Goal: Transaction & Acquisition: Subscribe to service/newsletter

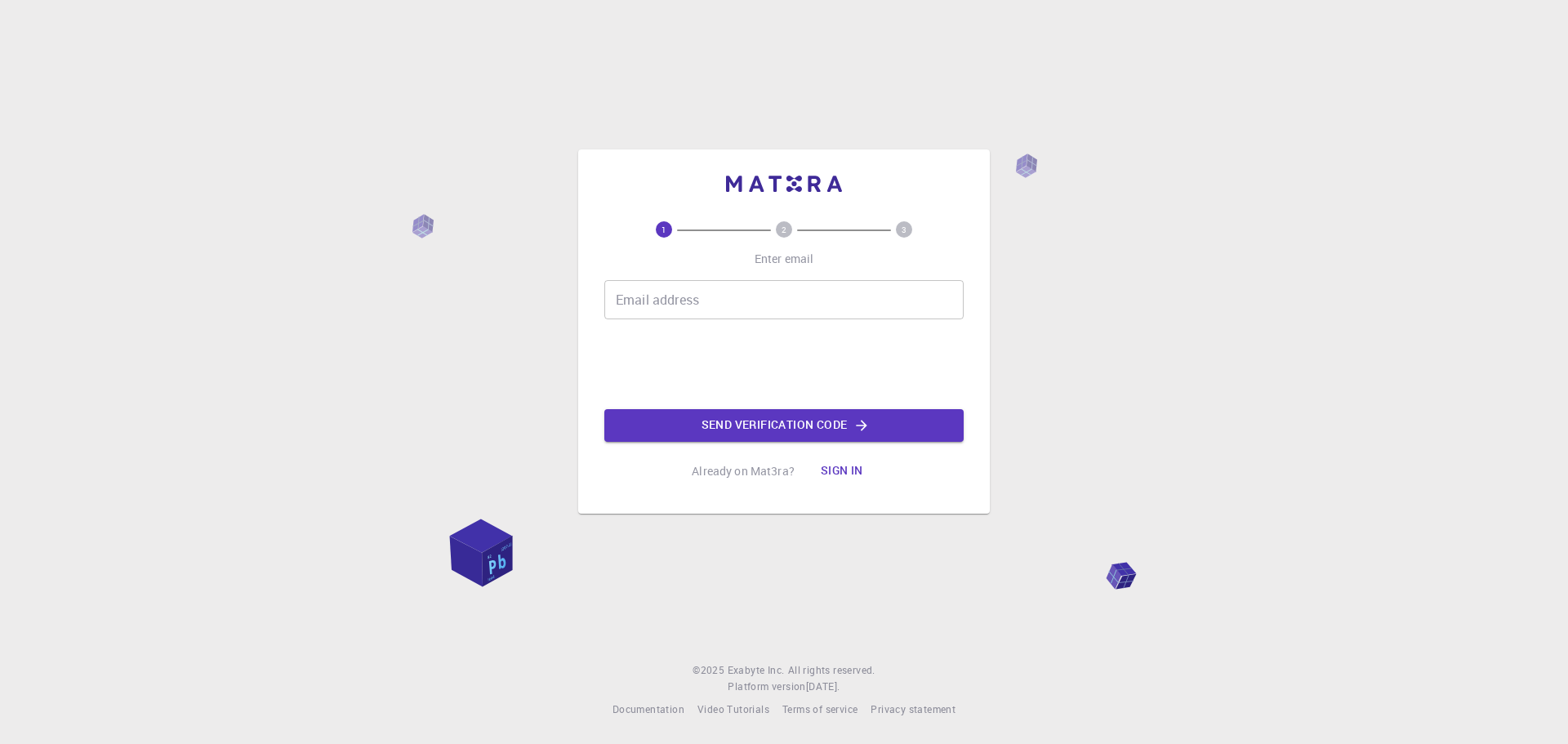
click at [698, 288] on input "Email address" at bounding box center [784, 300] width 360 height 39
type input "[EMAIL_ADDRESS][DOMAIN_NAME]"
click at [430, 299] on div "1 2 3 Enter email Email address [EMAIL_ADDRESS][DOMAIN_NAME] Email address Send…" at bounding box center [784, 372] width 1568 height 744
type input "[EMAIL_ADDRESS][DOMAIN_NAME]"
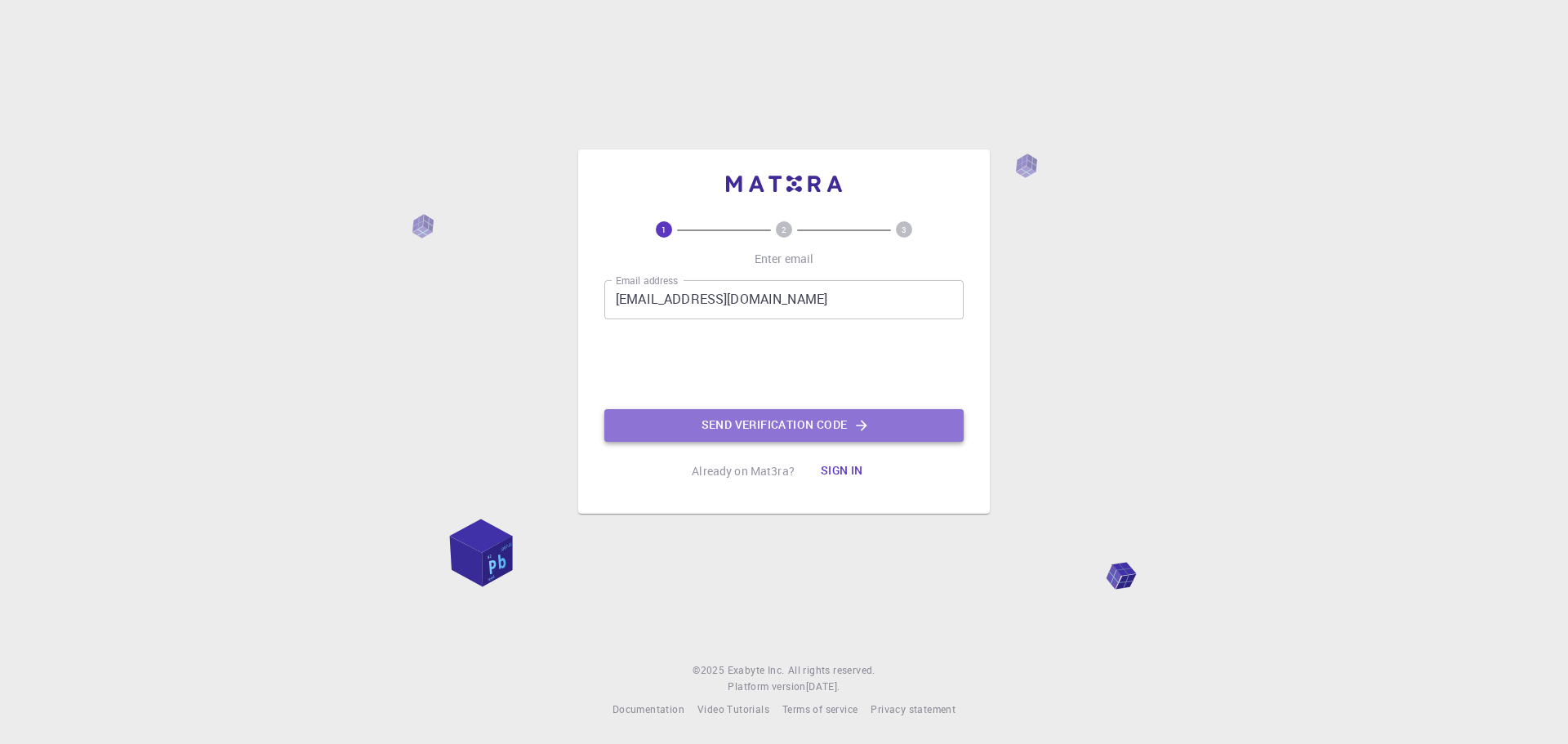
click at [794, 420] on button "Send verification code" at bounding box center [784, 425] width 360 height 32
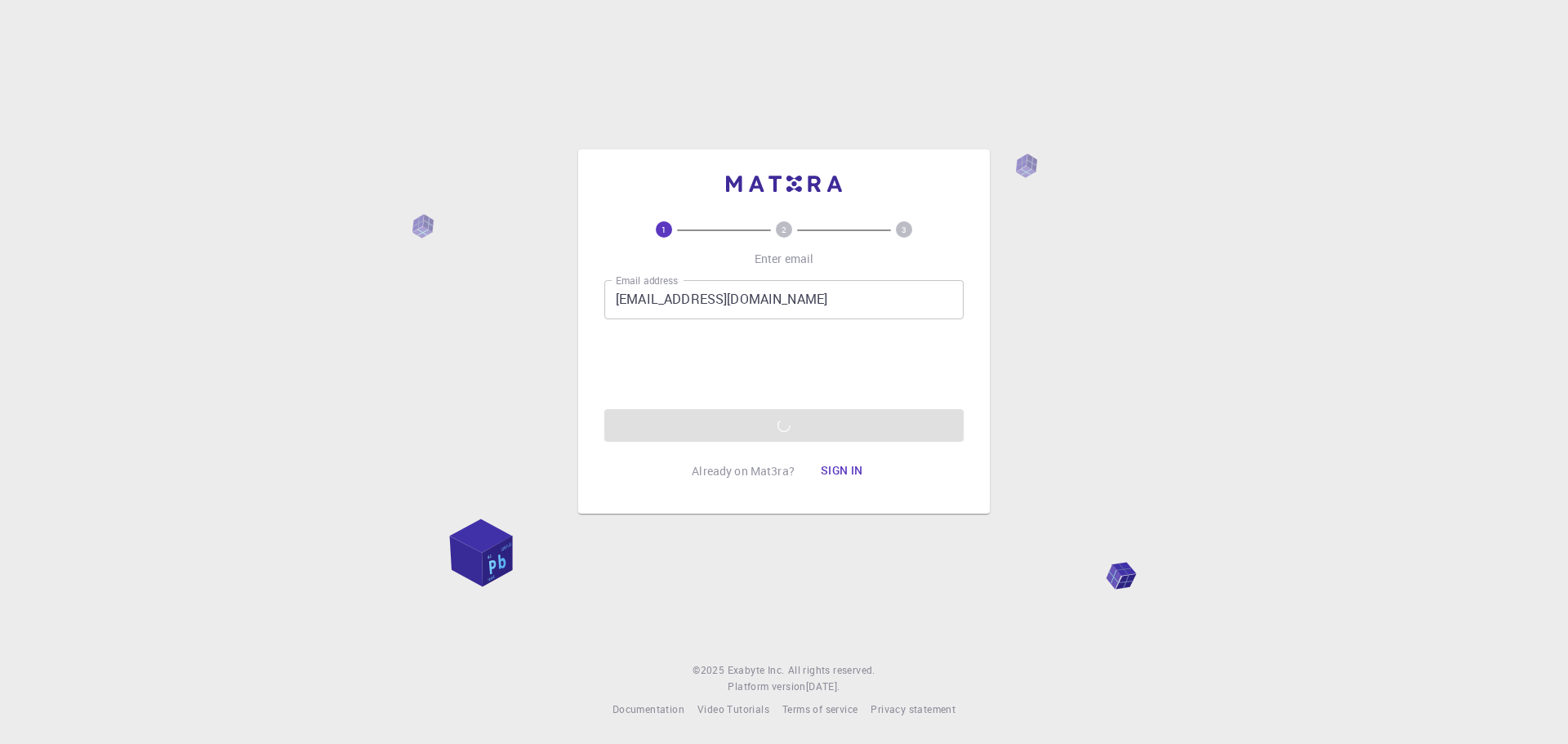
click at [1098, 432] on div "1 2 3 Enter email Email address lasovskyr@gmail.com Email address 0cAFcWeA4lOCa…" at bounding box center [784, 372] width 1568 height 744
click at [1049, 466] on div "1 2 3 Enter email Email address lasovskyr@gmail.com Email address 0cAFcWeA4lOCa…" at bounding box center [784, 372] width 1568 height 744
click at [889, 87] on div "1 2 3 Enter email Email address lasovskyr@gmail.com Email address 0cAFcWeA4lOCa…" at bounding box center [784, 372] width 1568 height 744
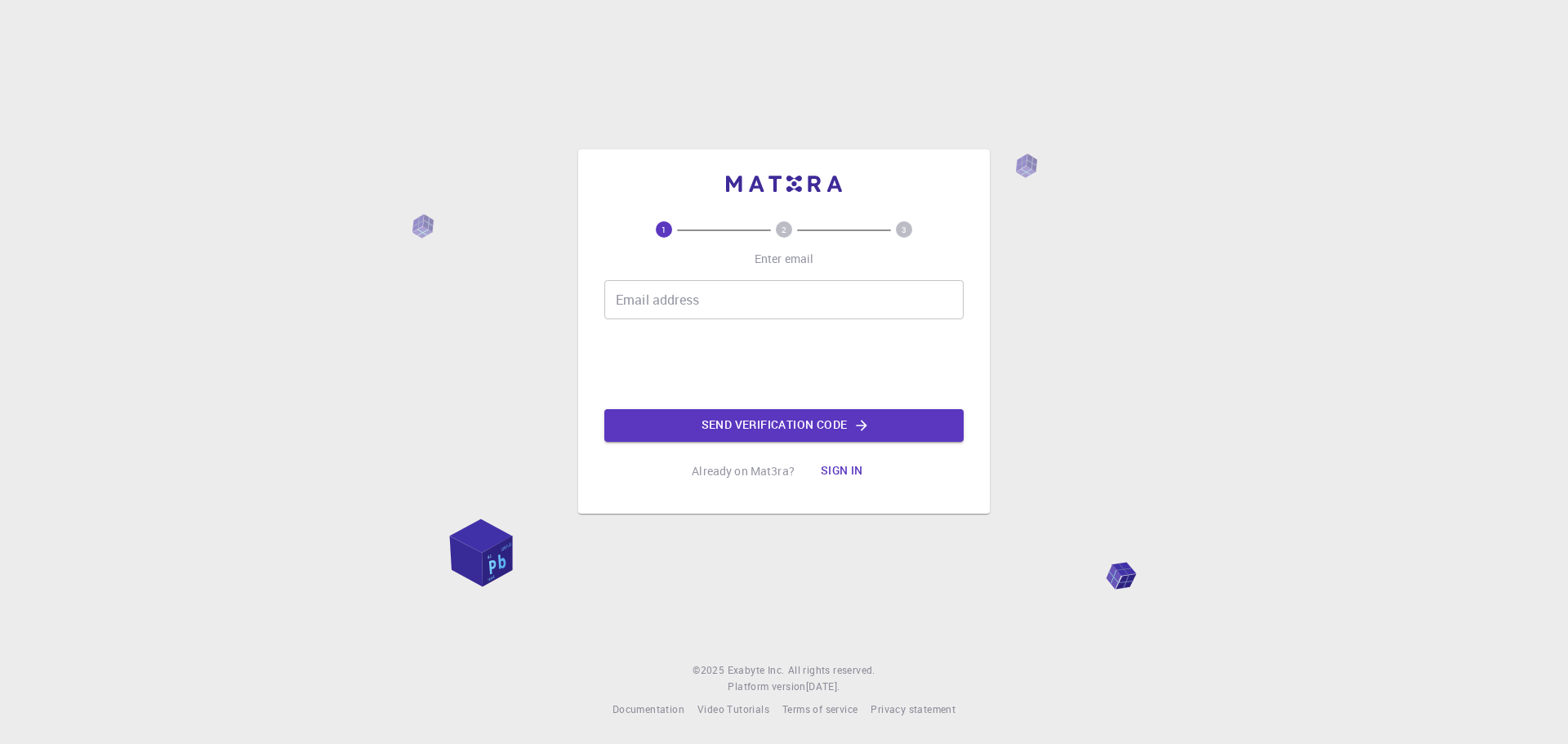
click at [702, 291] on input "Email address" at bounding box center [784, 300] width 360 height 39
type input "[EMAIL_ADDRESS][DOMAIN_NAME]"
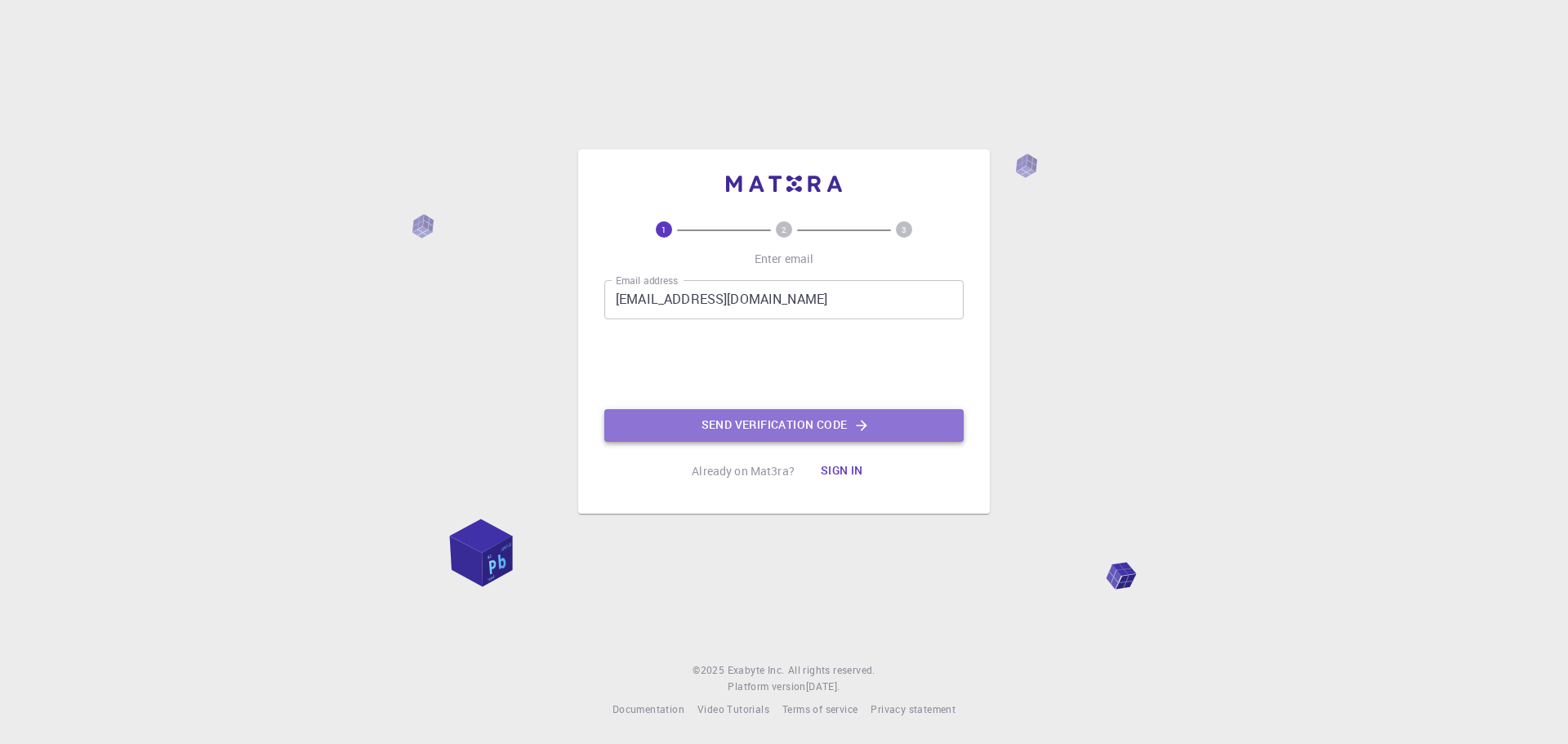
click at [745, 420] on button "Send verification code" at bounding box center [784, 425] width 360 height 32
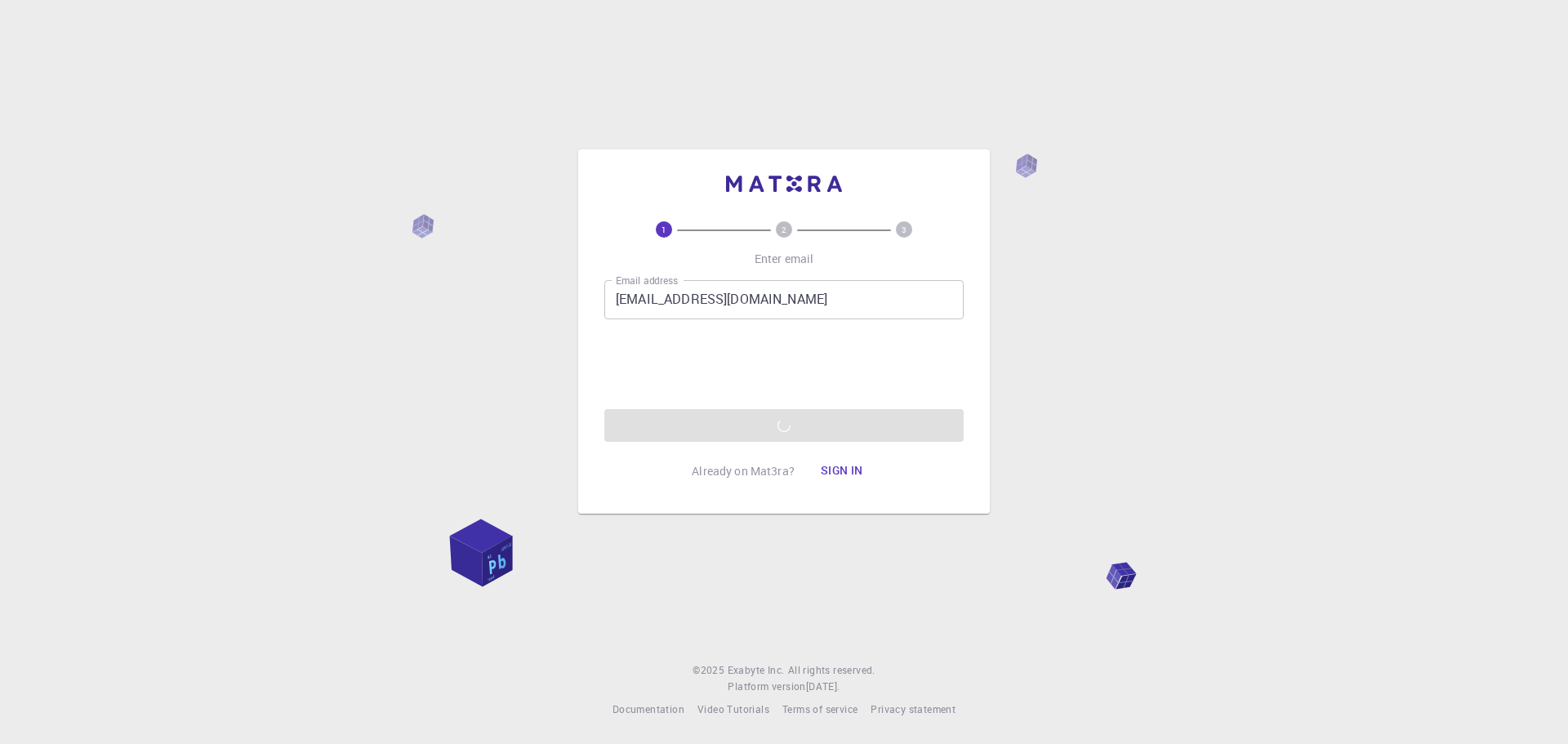
click at [977, 355] on div "1 2 3 Enter email Email address lasovskyr@gmail.com Email address 0cAFcWeA4bj3Q…" at bounding box center [784, 331] width 411 height 364
click at [1047, 337] on div "1 2 3 Enter email Email address lasovskyr@gmail.com Email address 0cAFcWeA4bj3Q…" at bounding box center [784, 372] width 1568 height 744
click at [1056, 384] on div "1 2 3 Enter email Email address lasovskyr@gmail.com Email address 0cAFcWeA4bj3Q…" at bounding box center [784, 372] width 1568 height 744
click at [815, 413] on div "Email address lasovskyr@gmail.com Email address 0cAFcWeA4bj3Q5rDe6sPvvEW8PVr0Wf…" at bounding box center [784, 360] width 360 height 161
click at [811, 418] on div "Email address lasovskyr@gmail.com Email address 0cAFcWeA4bj3Q5rDe6sPvvEW8PVr0Wf…" at bounding box center [784, 360] width 360 height 161
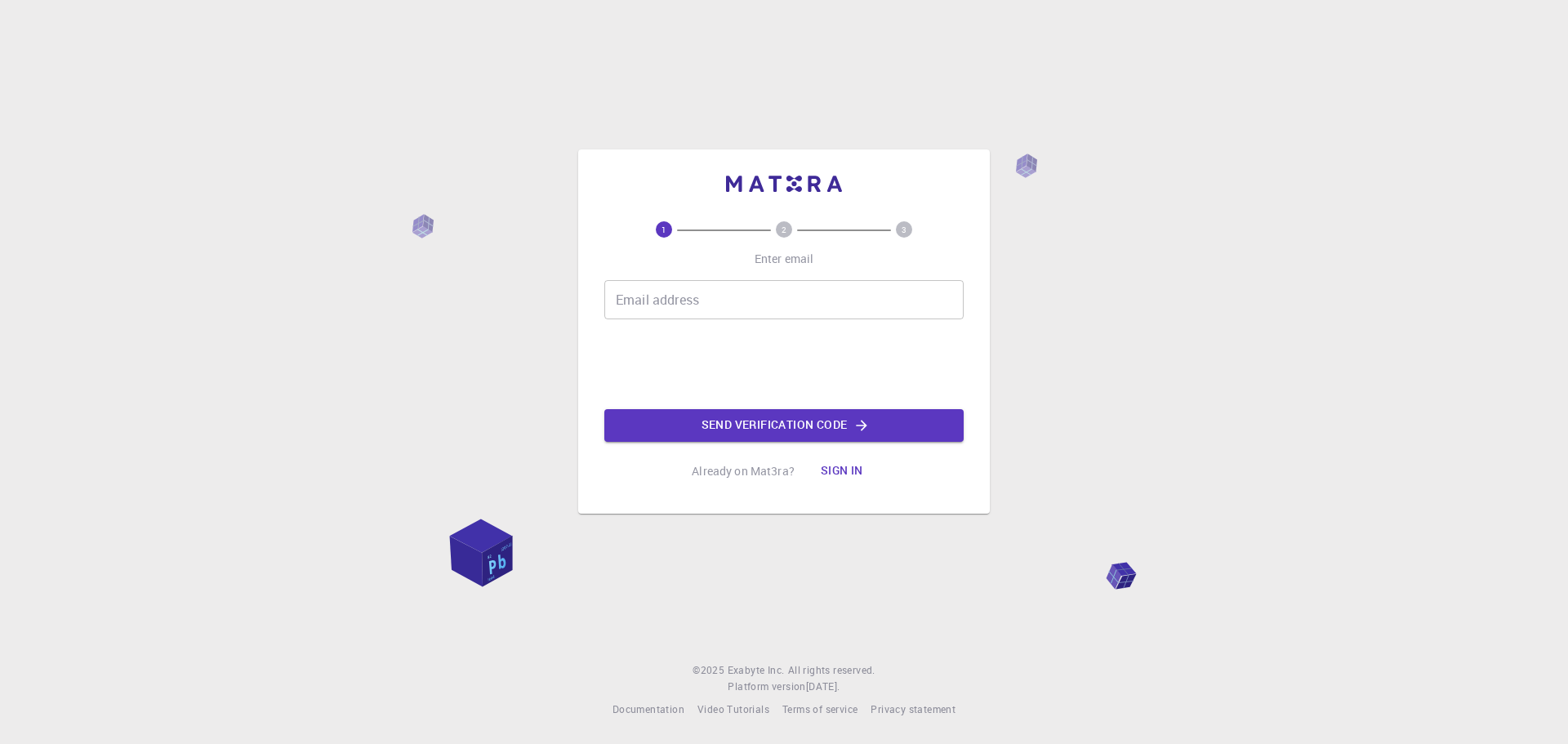
click at [713, 304] on input "Email address" at bounding box center [784, 300] width 360 height 39
drag, startPoint x: 1354, startPoint y: 160, endPoint x: 1354, endPoint y: 125, distance: 35.0
click at [1354, 159] on div "1 2 3 Enter email Email address Email address Send verification code Already on…" at bounding box center [784, 372] width 1568 height 744
click at [672, 312] on input "Email address" at bounding box center [784, 300] width 360 height 39
type input "[EMAIL_ADDRESS][DOMAIN_NAME]"
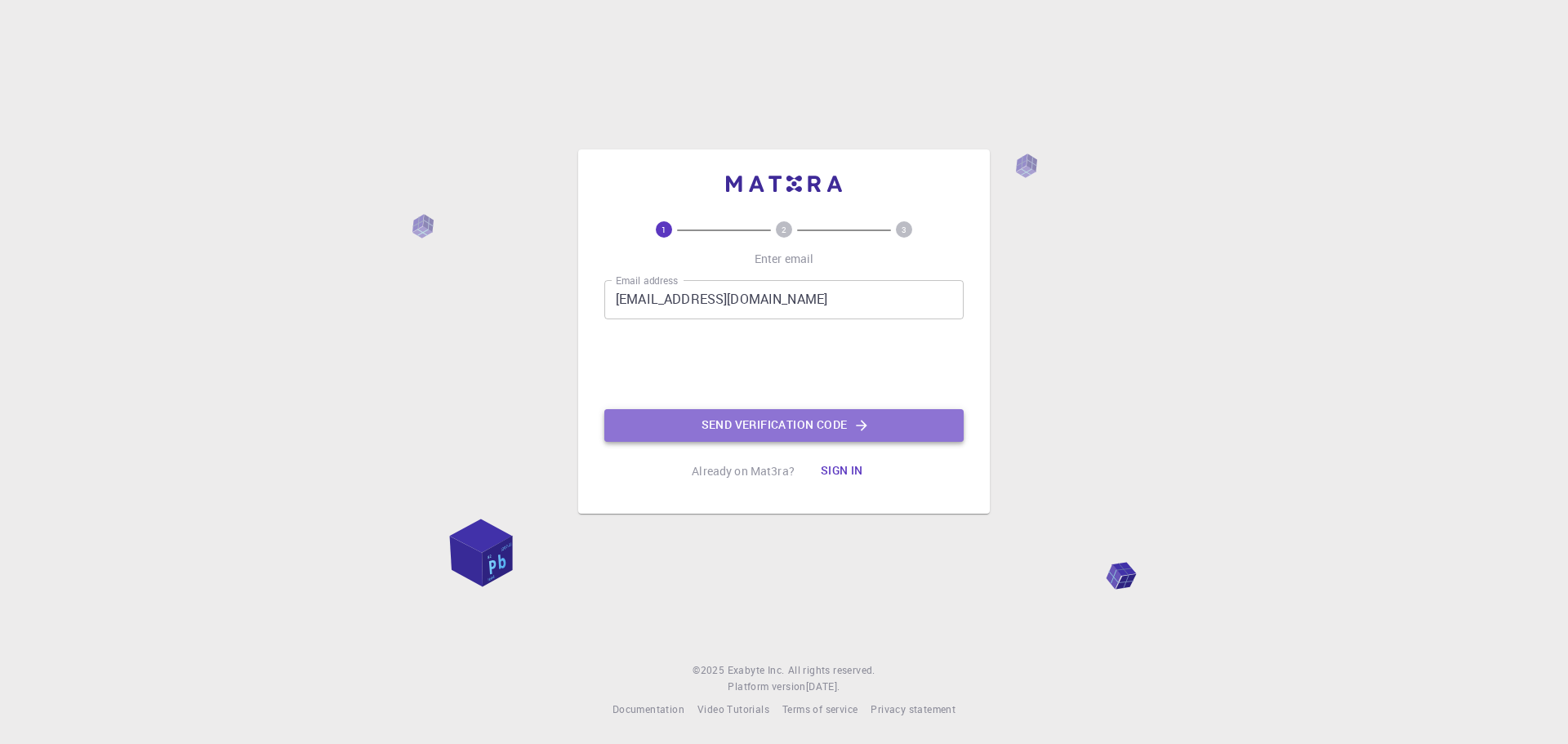
click at [758, 423] on button "Send verification code" at bounding box center [784, 425] width 360 height 32
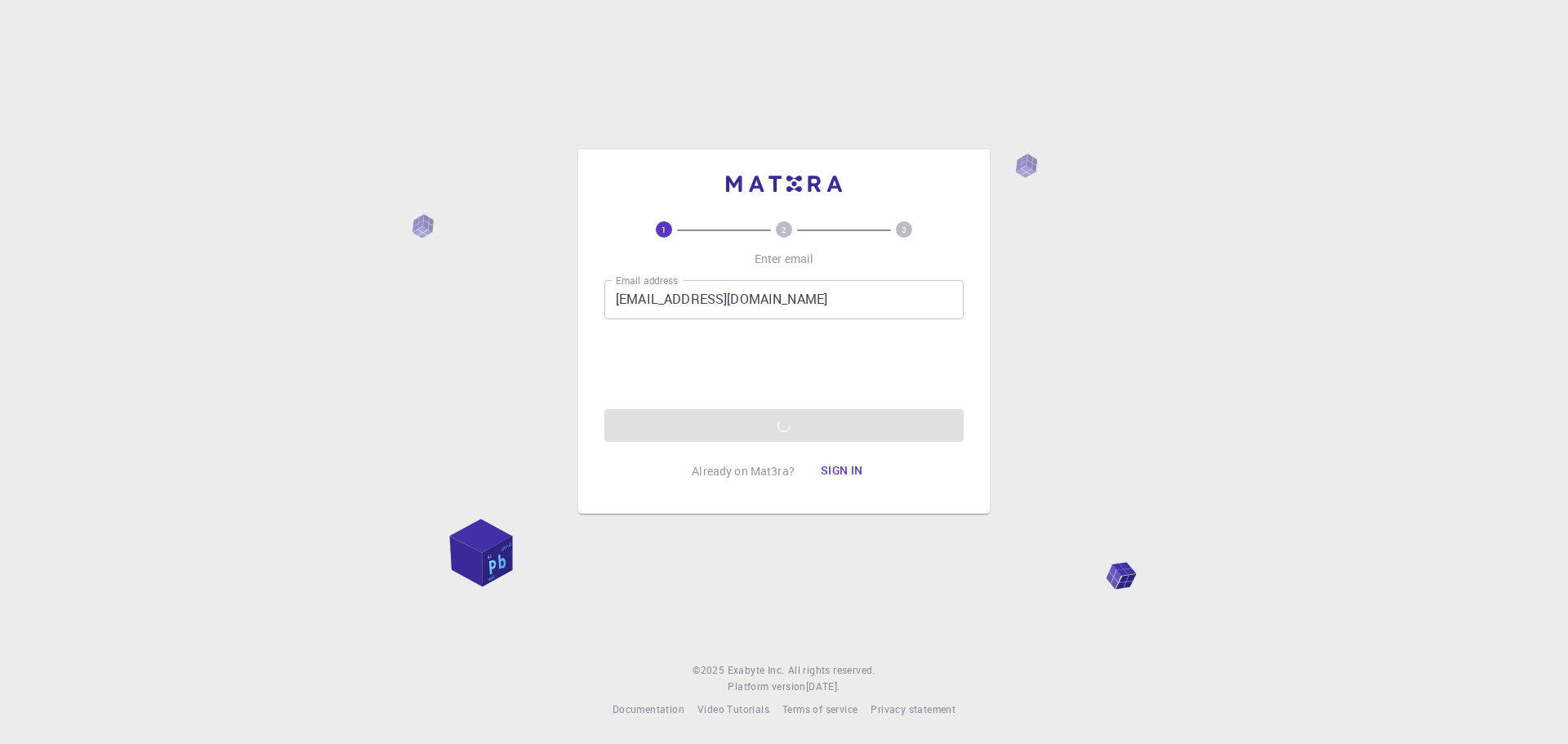
click at [1013, 355] on div "1 2 3 Enter email Email address lasovskyr@gmail.com Email address 0cAFcWeA4Ukqr…" at bounding box center [784, 372] width 1568 height 744
click at [998, 371] on div "1 2 3 Enter email Email address lasovskyr@gmail.com Email address 0cAFcWeA4Ukqr…" at bounding box center [784, 372] width 1568 height 744
click at [987, 372] on div "1 2 3 Enter email Email address lasovskyr@gmail.com Email address 0cAFcWeA4Ukqr…" at bounding box center [784, 331] width 411 height 364
click at [1115, 386] on div "1 2 3 Enter email Email address lasovskyr@gmail.com Email address 0cAFcWeA4Ukqr…" at bounding box center [784, 372] width 1568 height 744
click at [957, 508] on div "1 2 3 Enter email Email address lasovskyr@gmail.com Email address 0cAFcWeA4Ukqr…" at bounding box center [784, 331] width 411 height 364
